Goal: Task Accomplishment & Management: Complete application form

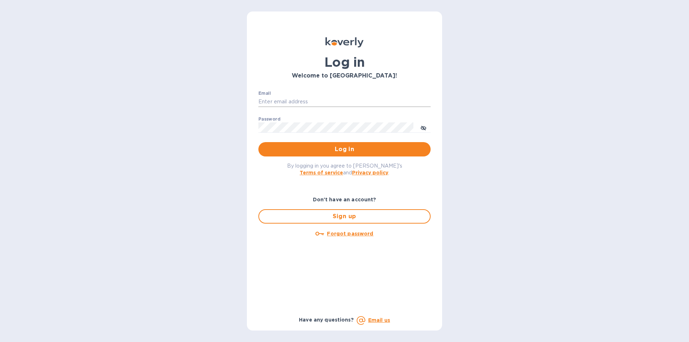
click at [288, 99] on input "Email" at bounding box center [345, 102] width 172 height 11
type input "[EMAIL_ADDRESS][DOMAIN_NAME]"
click at [305, 147] on span "Log in" at bounding box center [344, 149] width 161 height 9
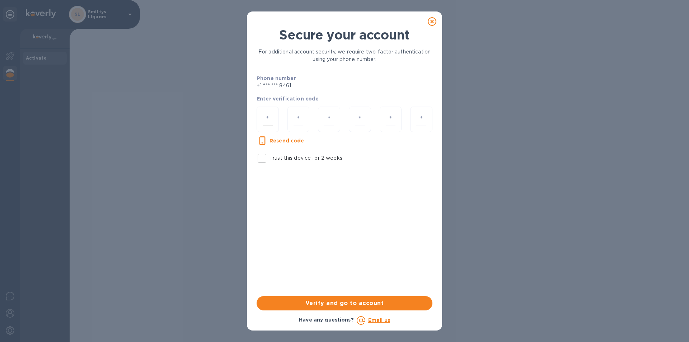
click at [270, 117] on input "number" at bounding box center [268, 119] width 10 height 13
click at [265, 159] on input "Trust this device for 2 weeks" at bounding box center [262, 158] width 15 height 15
checkbox input "true"
click at [271, 121] on input "number" at bounding box center [268, 119] width 10 height 13
type input "5"
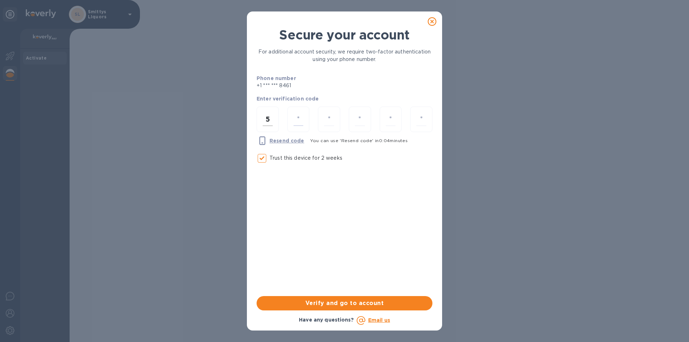
type input "2"
type input "4"
type input "3"
type input "0"
type input "8"
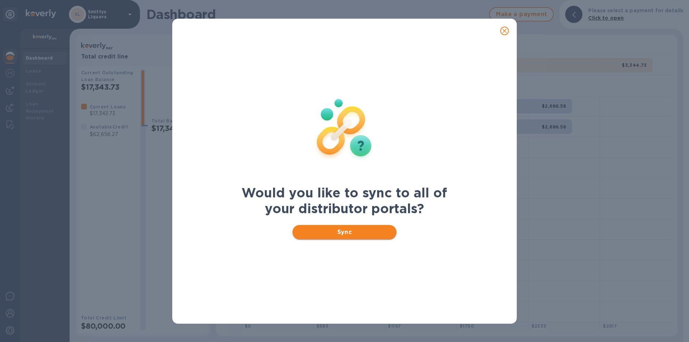
click at [358, 236] on span "Sync" at bounding box center [344, 232] width 93 height 9
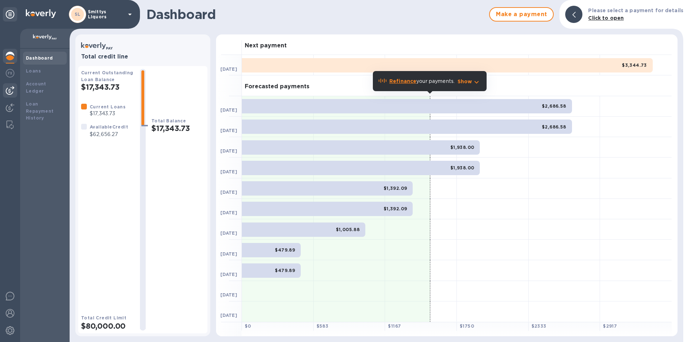
click at [13, 89] on img at bounding box center [10, 90] width 9 height 9
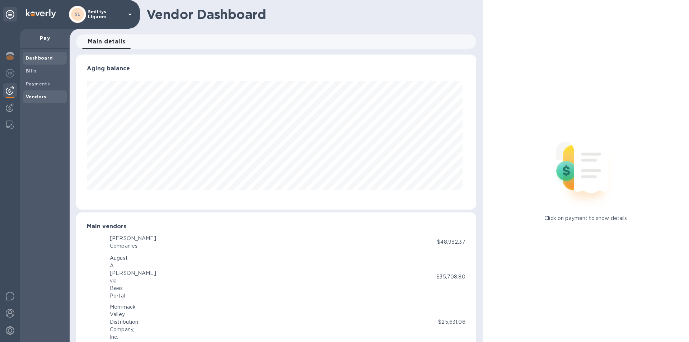
scroll to position [155, 397]
click at [37, 95] on b "Vendors" at bounding box center [36, 96] width 21 height 5
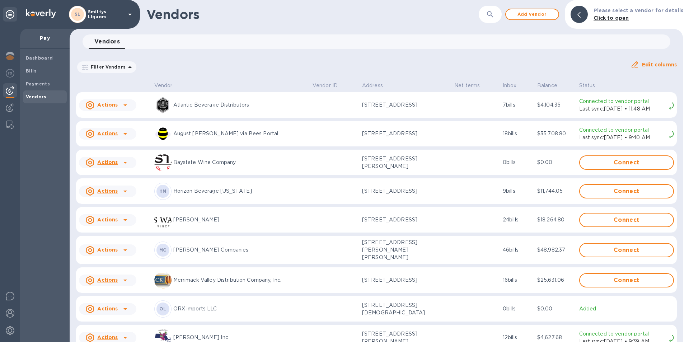
click at [110, 249] on u "Actions" at bounding box center [107, 250] width 20 height 6
click at [114, 275] on b "Add new bill" at bounding box center [115, 278] width 33 height 6
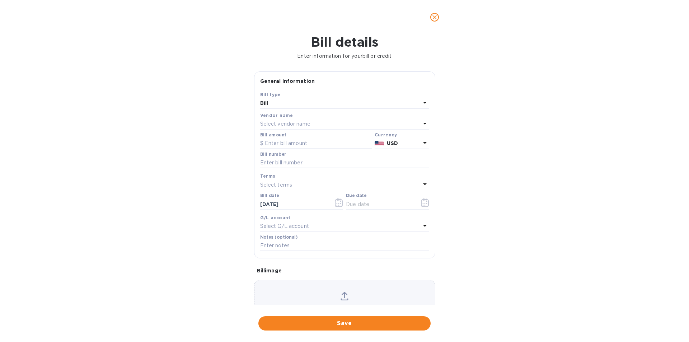
type input "10/10/2025"
click at [296, 141] on input "text" at bounding box center [316, 143] width 112 height 11
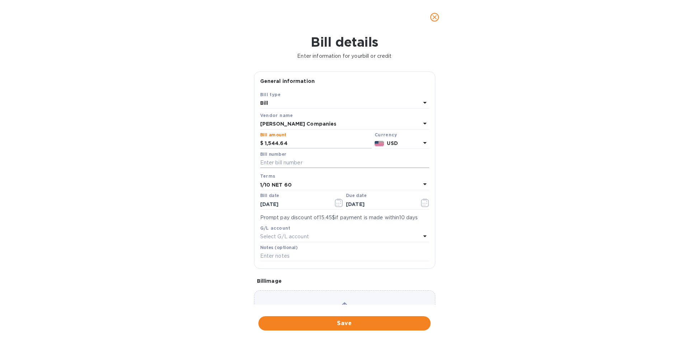
type input "1,544.64"
click at [281, 163] on input "text" at bounding box center [344, 163] width 169 height 11
type input "US1-102518583"
click at [336, 203] on icon "button" at bounding box center [339, 203] width 8 height 9
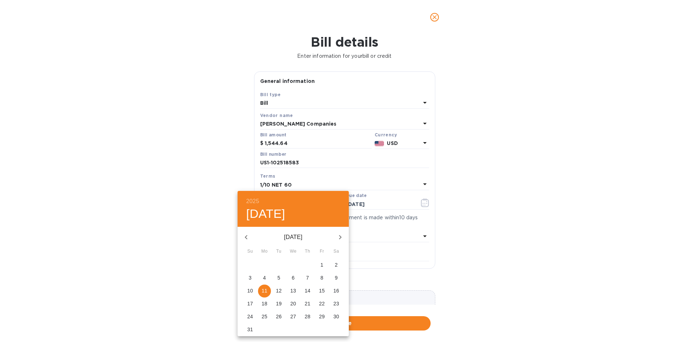
click at [246, 237] on icon "button" at bounding box center [246, 237] width 3 height 4
click at [308, 279] on p "12" at bounding box center [308, 277] width 6 height 7
type input "06/12/2025"
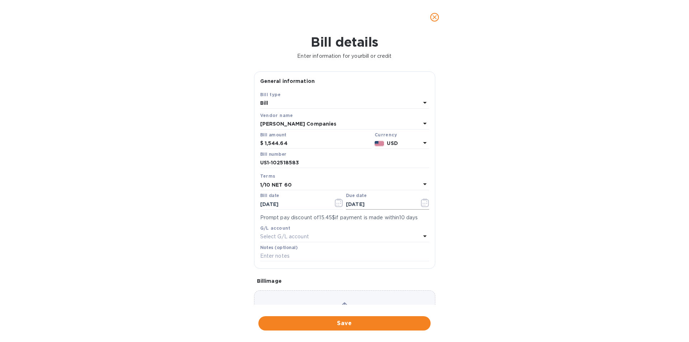
click at [423, 203] on icon "button" at bounding box center [425, 203] width 8 height 9
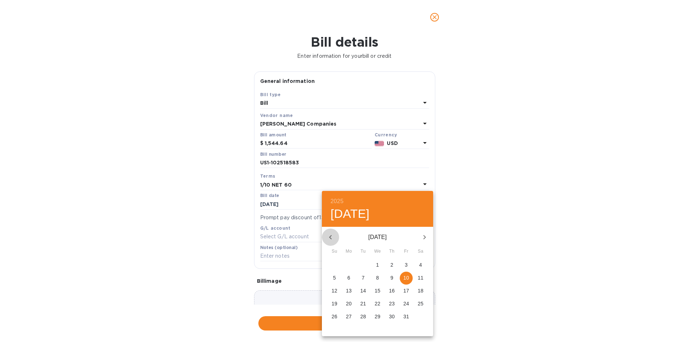
click at [331, 237] on icon "button" at bounding box center [330, 237] width 9 height 9
click at [350, 291] on p "11" at bounding box center [349, 290] width 6 height 7
type input "08/11/2025"
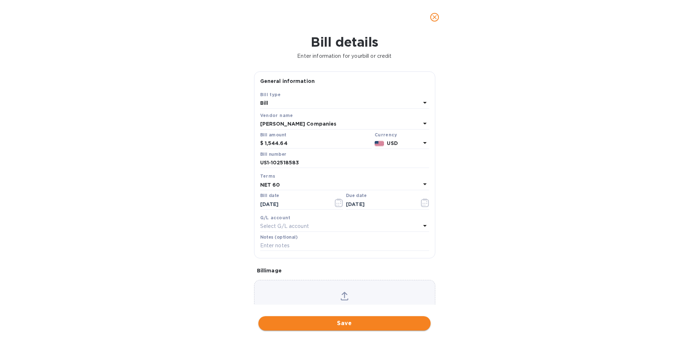
drag, startPoint x: 363, startPoint y: 327, endPoint x: 370, endPoint y: 325, distance: 7.6
click at [363, 327] on span "Save" at bounding box center [344, 323] width 161 height 9
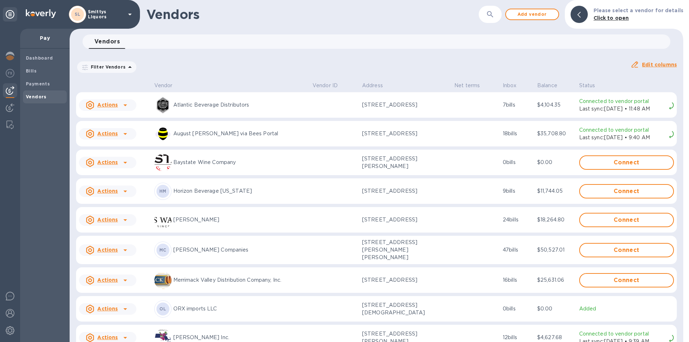
click at [10, 87] on img at bounding box center [10, 90] width 9 height 9
click at [128, 248] on icon at bounding box center [125, 250] width 9 height 9
click at [117, 279] on b "Add new bill" at bounding box center [115, 278] width 33 height 6
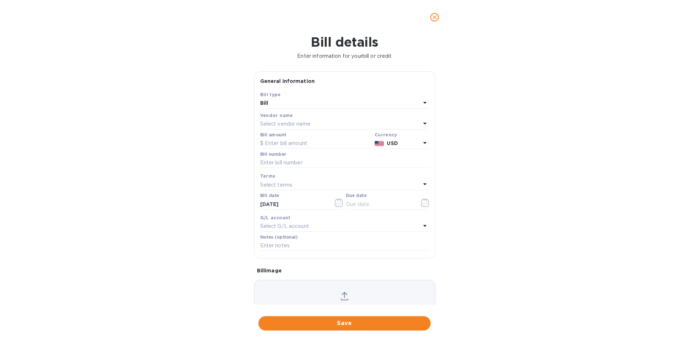
type input "10/10/2025"
click at [278, 141] on input "text" at bounding box center [316, 143] width 112 height 11
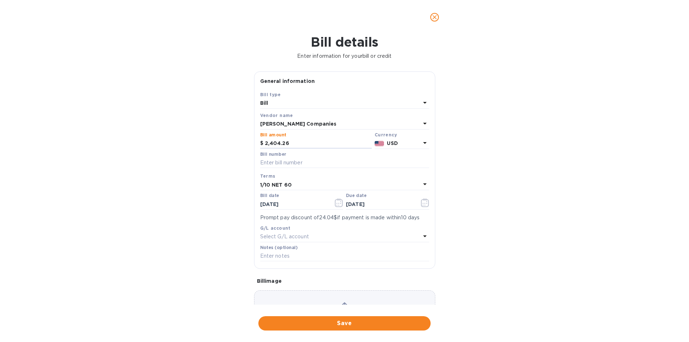
type input "2,404.26"
click at [287, 159] on input "text" at bounding box center [344, 163] width 169 height 11
type input "US1-102518566"
click at [339, 203] on icon "button" at bounding box center [339, 203] width 8 height 9
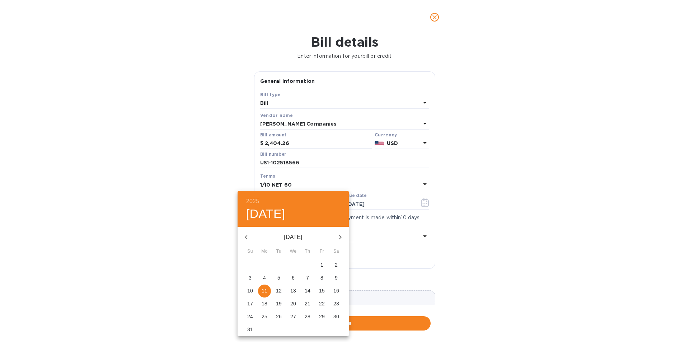
click at [247, 236] on icon "button" at bounding box center [246, 237] width 3 height 4
click at [310, 276] on p "12" at bounding box center [308, 277] width 6 height 7
type input "06/12/2025"
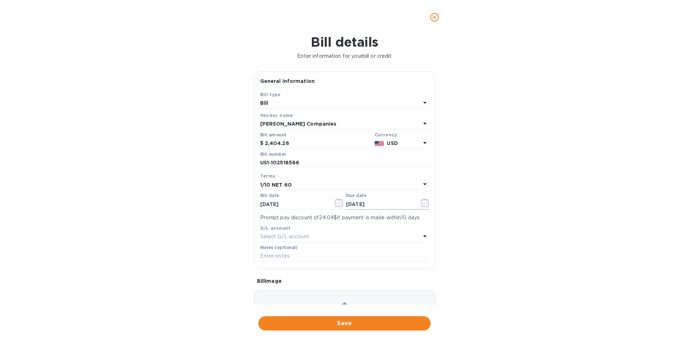
click at [421, 205] on icon "button" at bounding box center [425, 203] width 8 height 9
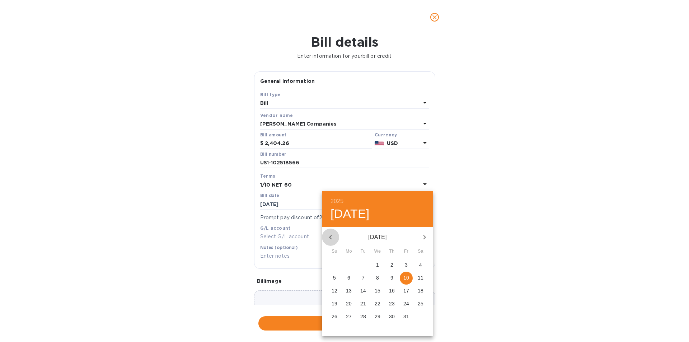
click at [331, 240] on icon "button" at bounding box center [330, 237] width 9 height 9
click at [347, 291] on p "11" at bounding box center [349, 290] width 6 height 7
type input "08/11/2025"
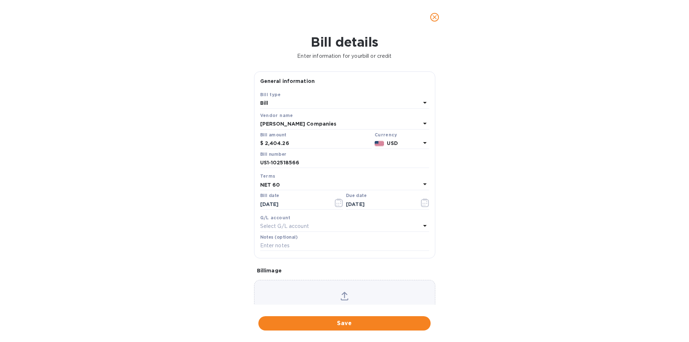
click at [313, 318] on button "Save" at bounding box center [345, 323] width 172 height 14
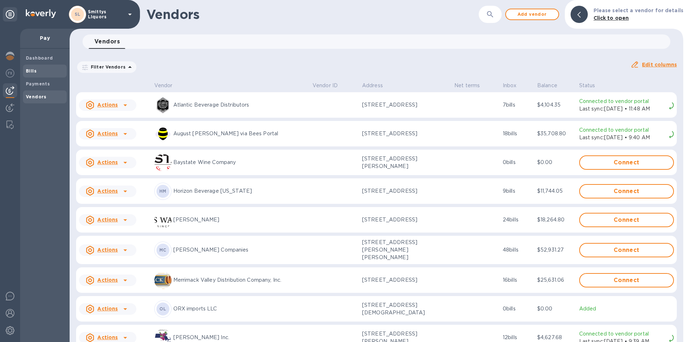
click at [30, 68] on b "Bills" at bounding box center [31, 70] width 11 height 5
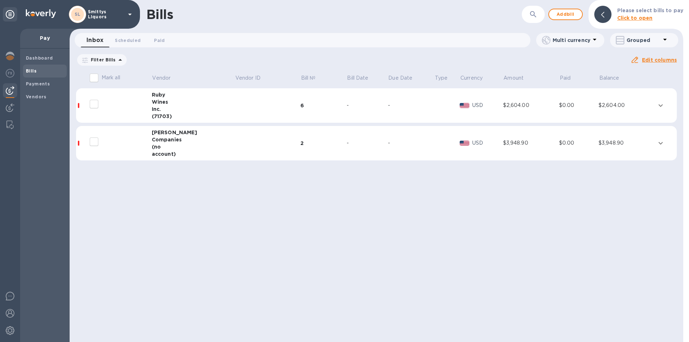
click at [194, 140] on div "Companies" at bounding box center [193, 139] width 83 height 7
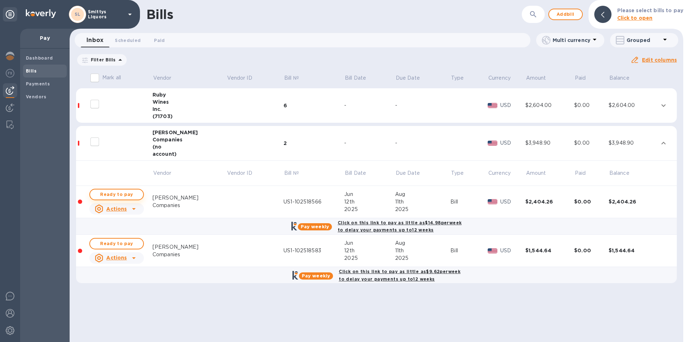
click at [99, 195] on span "Ready to pay" at bounding box center [117, 194] width 42 height 9
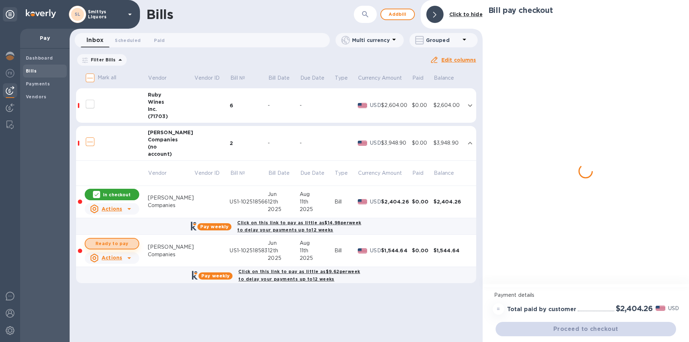
click at [115, 245] on span "Ready to pay" at bounding box center [112, 244] width 42 height 9
checkbox input "true"
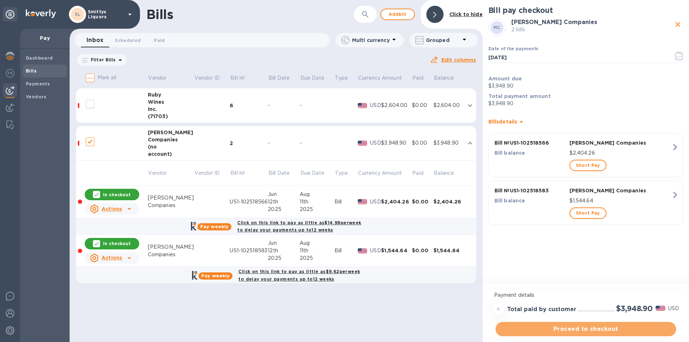
click at [596, 331] on span "Proceed to checkout" at bounding box center [586, 329] width 169 height 9
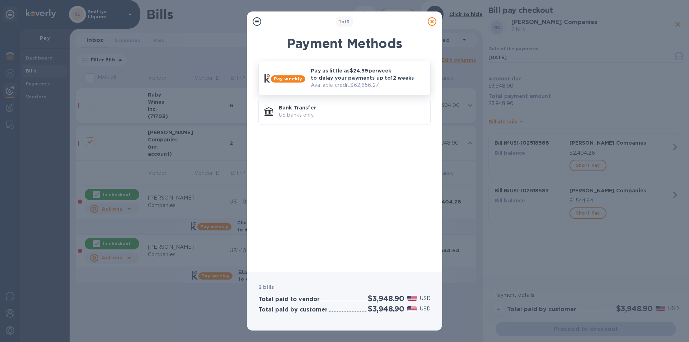
click at [362, 75] on p "Pay as little as $24.59 per week to delay your payments up to 12 weeks" at bounding box center [368, 74] width 114 height 14
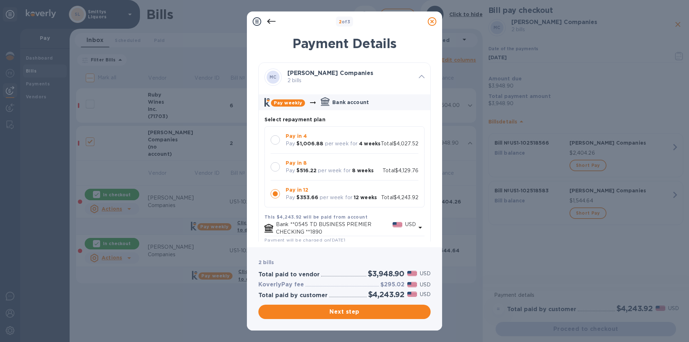
click at [279, 172] on div at bounding box center [275, 166] width 9 height 9
click at [335, 313] on span "Next step" at bounding box center [344, 312] width 161 height 9
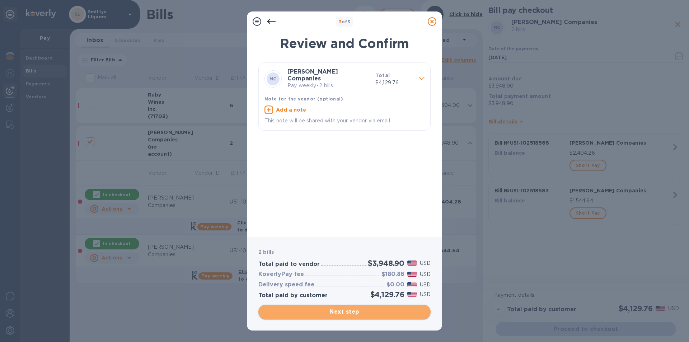
click at [335, 312] on span "Next step" at bounding box center [344, 312] width 161 height 9
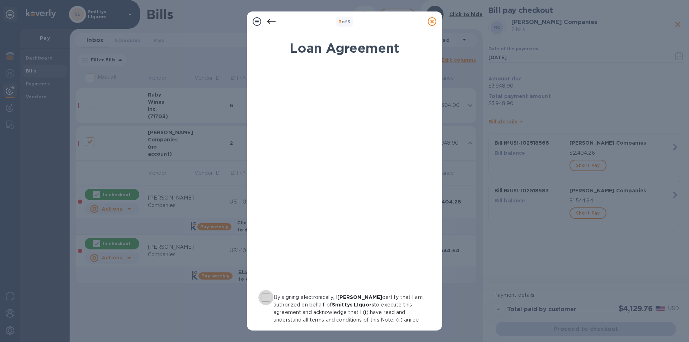
drag, startPoint x: 265, startPoint y: 296, endPoint x: 274, endPoint y: 286, distance: 13.2
click at [265, 296] on input "By signing electronically, I Dean Graffeo certify that I am authorized on behal…" at bounding box center [266, 297] width 15 height 15
checkbox input "true"
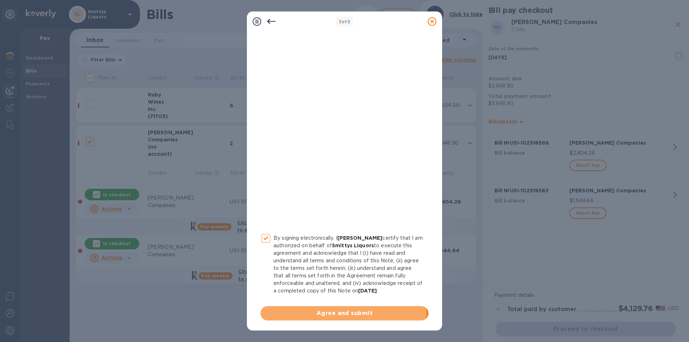
click at [324, 312] on span "Agree and submit" at bounding box center [344, 313] width 157 height 9
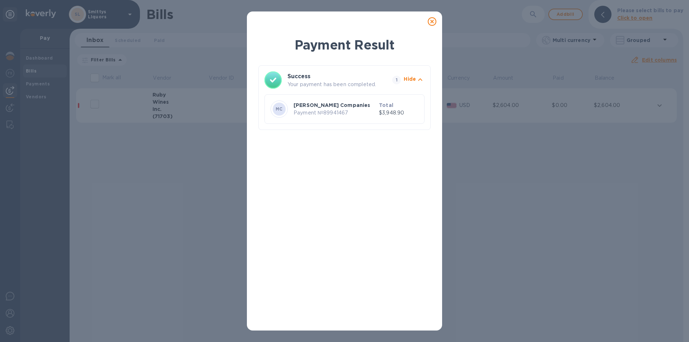
click at [435, 21] on icon at bounding box center [432, 21] width 9 height 9
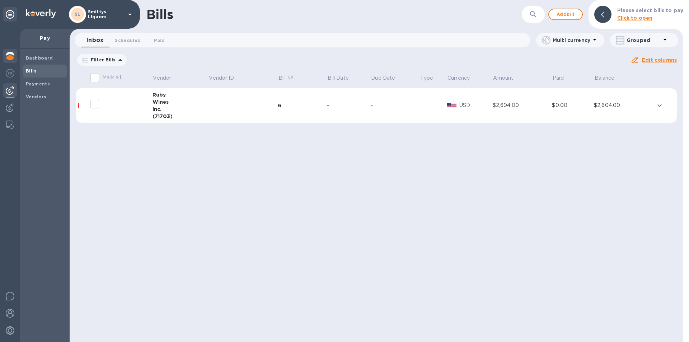
click at [13, 54] on img at bounding box center [10, 56] width 9 height 9
